Goal: Navigation & Orientation: Find specific page/section

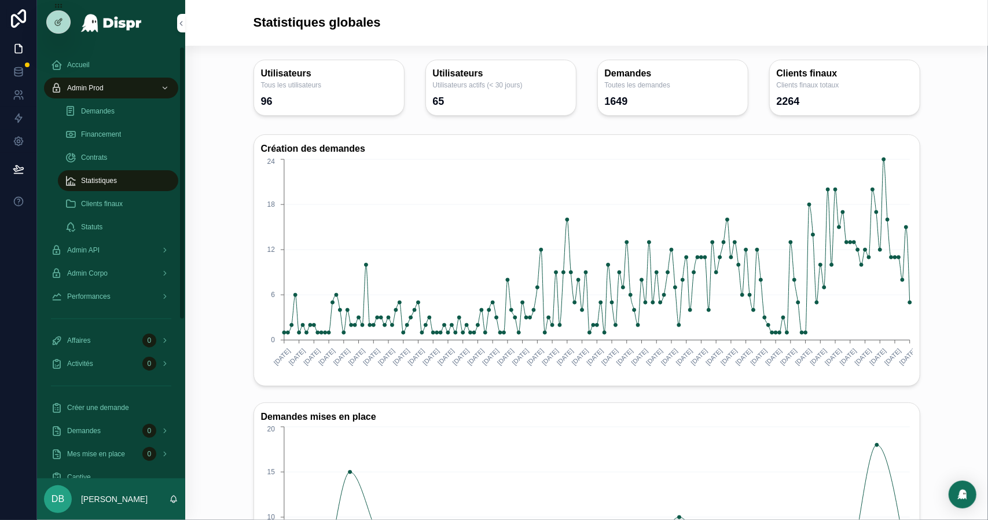
drag, startPoint x: 122, startPoint y: 126, endPoint x: 125, endPoint y: 137, distance: 11.4
click at [122, 126] on div "Financement" at bounding box center [118, 134] width 107 height 19
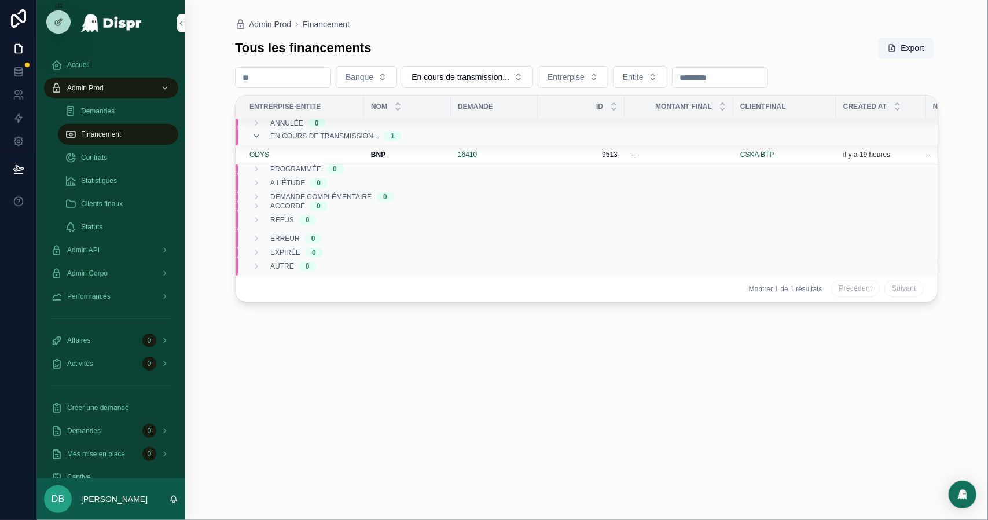
click at [131, 175] on div "Statistiques" at bounding box center [118, 180] width 107 height 19
